Goal: Task Accomplishment & Management: Manage account settings

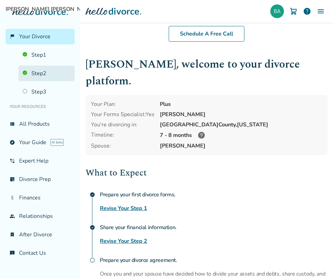
click at [58, 75] on link "Step 2" at bounding box center [46, 73] width 56 height 16
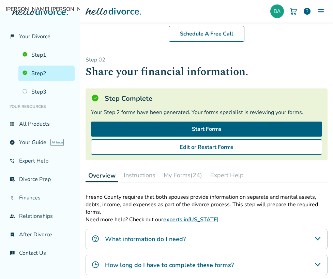
click at [183, 173] on button "My Forms (24)" at bounding box center [183, 175] width 44 height 14
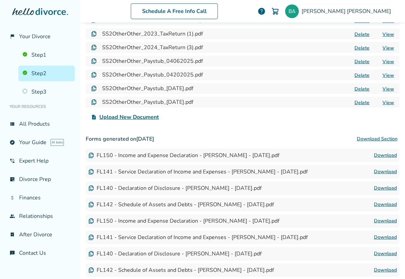
scroll to position [273, 0]
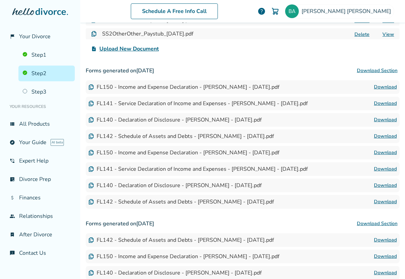
click at [333, 169] on link "Download" at bounding box center [385, 169] width 23 height 8
click at [333, 102] on link "Download" at bounding box center [385, 103] width 23 height 8
click at [333, 86] on link "Download" at bounding box center [385, 87] width 23 height 8
click at [333, 102] on link "Download" at bounding box center [385, 103] width 23 height 8
click at [333, 121] on link "Download" at bounding box center [385, 120] width 23 height 8
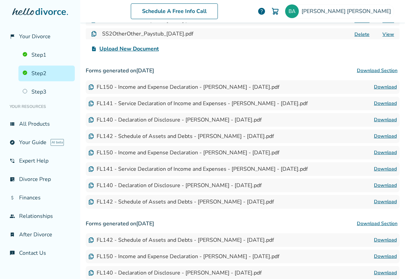
click at [333, 135] on link "Download" at bounding box center [385, 136] width 23 height 8
